Goal: Information Seeking & Learning: Learn about a topic

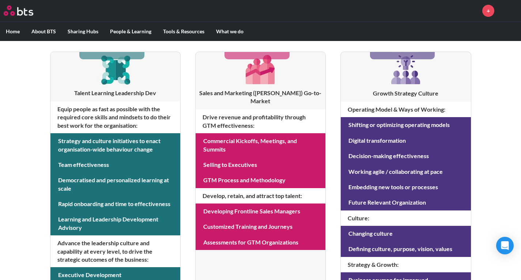
scroll to position [140, 0]
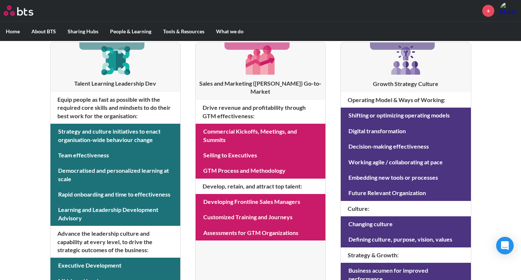
click at [215, 179] on h4 "Develop, retain, and attract top talent :" at bounding box center [261, 186] width 130 height 15
drag, startPoint x: 215, startPoint y: 177, endPoint x: 298, endPoint y: 178, distance: 83.4
click at [298, 179] on h4 "Develop, retain, and attract top talent :" at bounding box center [261, 186] width 130 height 15
drag, startPoint x: 298, startPoint y: 178, endPoint x: 201, endPoint y: 176, distance: 97.0
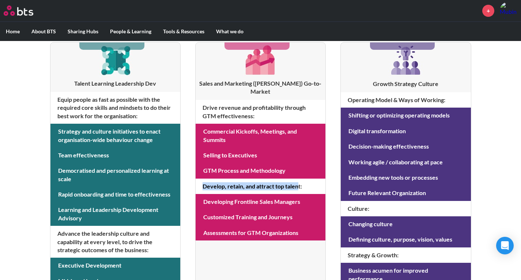
click at [201, 179] on h4 "Develop, retain, and attract top talent :" at bounding box center [261, 186] width 130 height 15
drag, startPoint x: 202, startPoint y: 176, endPoint x: 305, endPoint y: 173, distance: 103.9
click at [305, 179] on h4 "Develop, retain, and attract top talent :" at bounding box center [261, 186] width 130 height 15
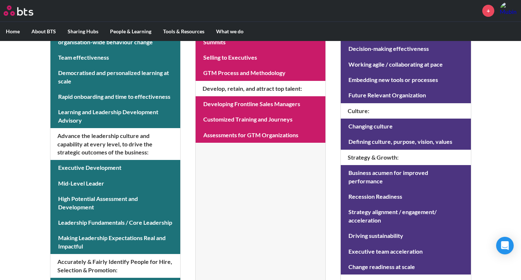
scroll to position [239, 0]
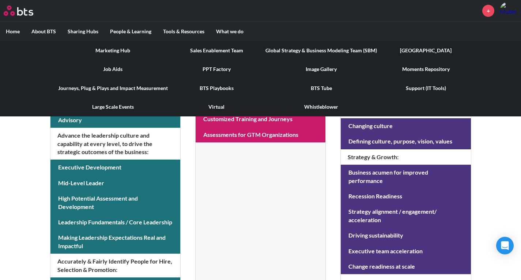
click at [416, 66] on link "Moments Repository" at bounding box center [426, 69] width 86 height 19
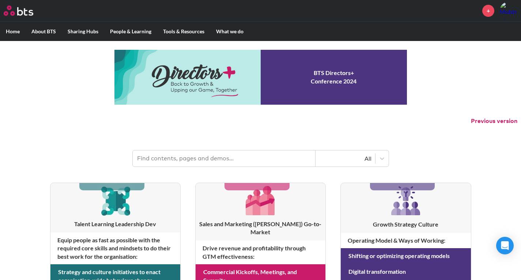
scroll to position [235, 0]
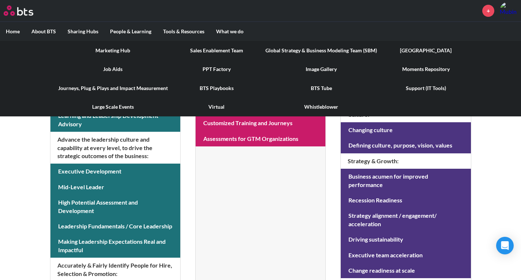
click at [424, 44] on link "[GEOGRAPHIC_DATA]" at bounding box center [426, 50] width 86 height 19
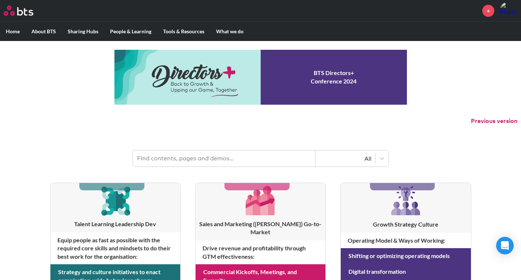
scroll to position [192, 0]
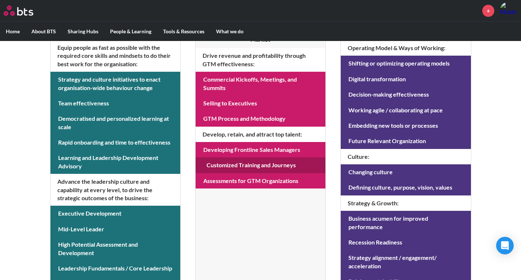
click at [257, 159] on link at bounding box center [261, 164] width 130 height 15
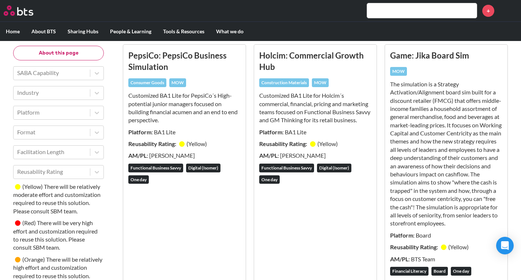
scroll to position [91, 0]
click at [91, 139] on div "Format" at bounding box center [58, 132] width 91 height 14
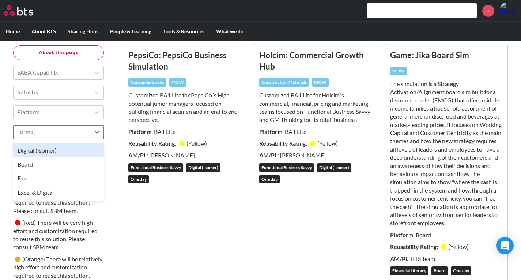
click at [64, 147] on div "Digital (Isomer)" at bounding box center [58, 150] width 91 height 14
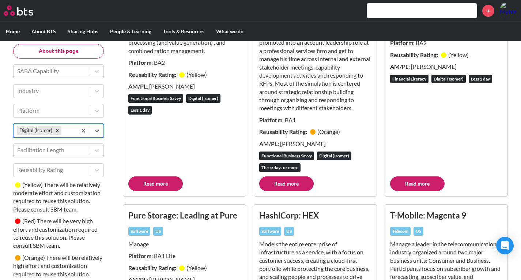
scroll to position [910, 0]
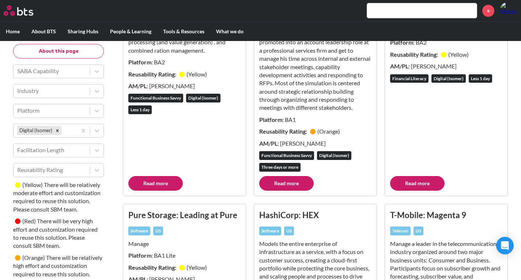
click at [165, 183] on link "Read more" at bounding box center [155, 183] width 55 height 15
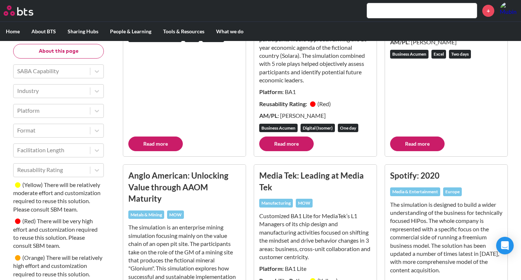
scroll to position [730, 0]
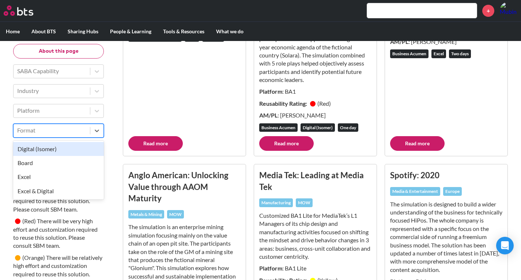
click at [82, 124] on div "Format" at bounding box center [58, 131] width 91 height 14
click at [78, 119] on aside "About this page SABA Capability Industry Platform option Digital (Isomer) focus…" at bounding box center [58, 189] width 91 height 291
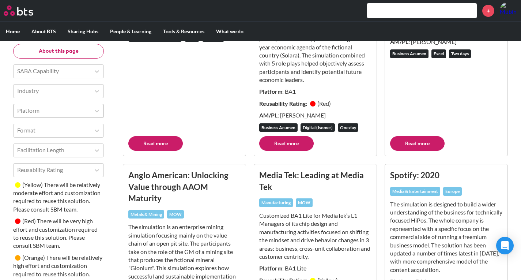
click at [67, 108] on div at bounding box center [51, 111] width 69 height 10
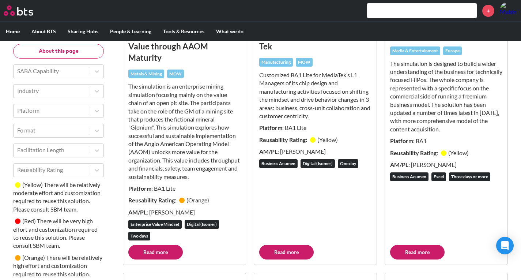
scroll to position [871, 0]
